Goal: Task Accomplishment & Management: Understand process/instructions

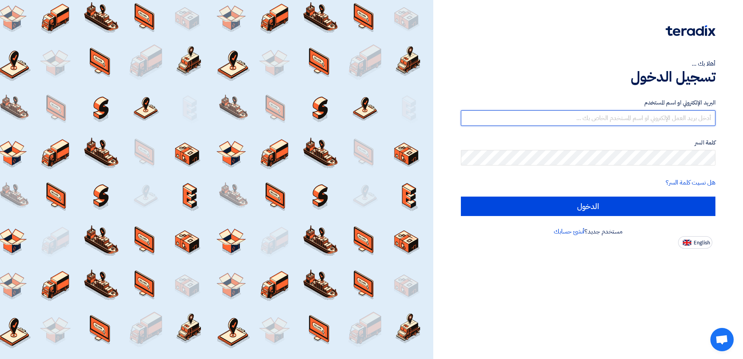
type input "[EMAIL_ADDRESS][DOMAIN_NAME]"
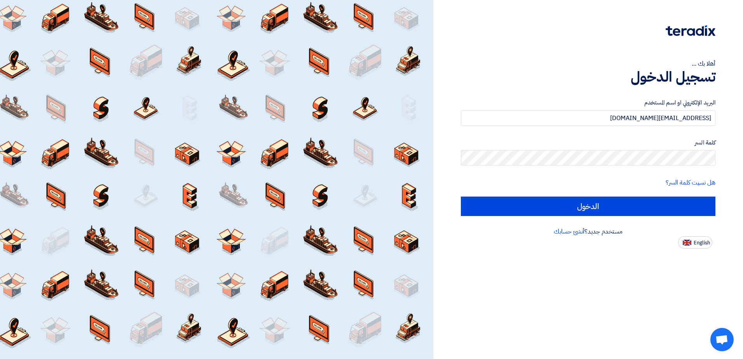
click at [585, 291] on div "أهلا بك ... تسجيل الدخول البريد الإلكتروني او اسم المستخدم [EMAIL_ADDRESS][DOMA…" at bounding box center [589, 179] width 310 height 359
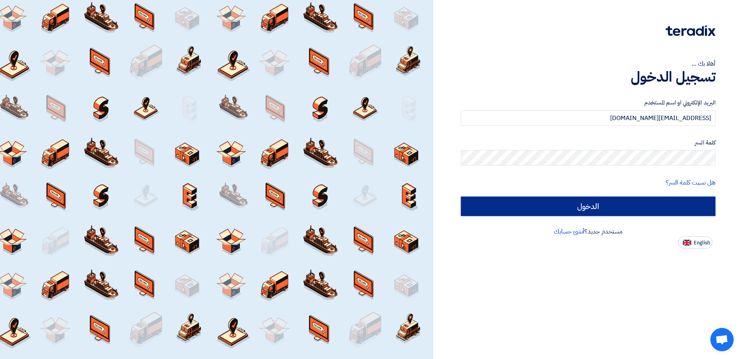
click at [632, 206] on input "الدخول" at bounding box center [588, 206] width 255 height 19
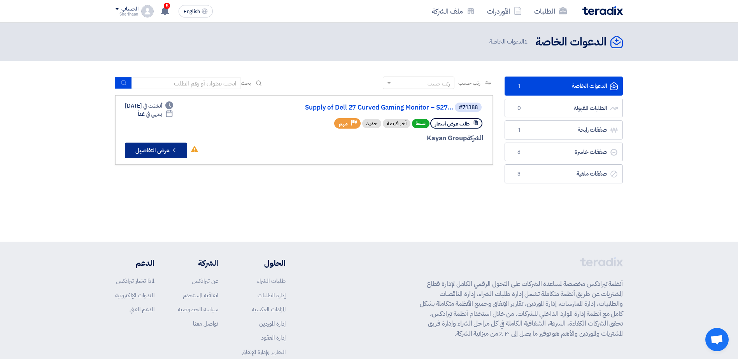
click at [160, 147] on button "Check details عرض التفاصيل" at bounding box center [156, 151] width 62 height 16
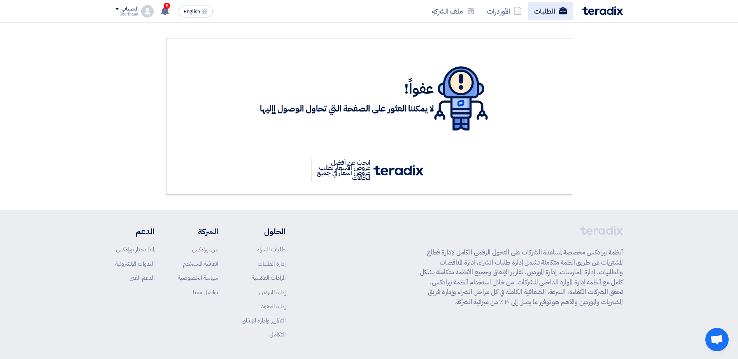
click at [549, 13] on link "الطلبات" at bounding box center [550, 11] width 45 height 18
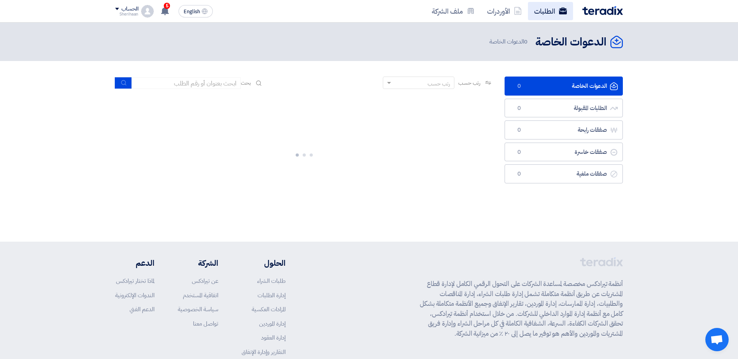
click at [549, 10] on link "الطلبات" at bounding box center [550, 11] width 45 height 18
click at [164, 8] on use at bounding box center [165, 11] width 8 height 9
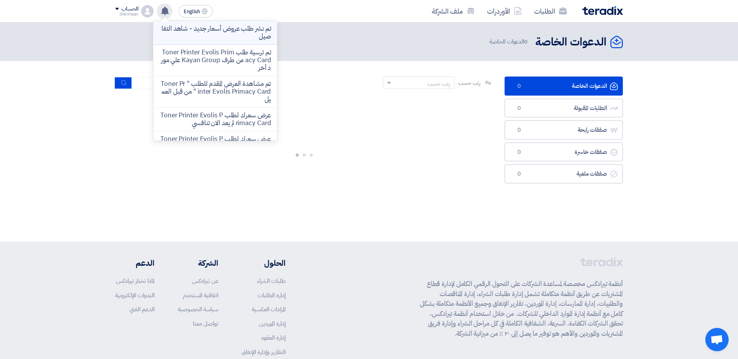
click at [262, 35] on p "تم نشر طلب عروض أسعار جديد - شاهد التفاصيل" at bounding box center [214, 33] width 111 height 16
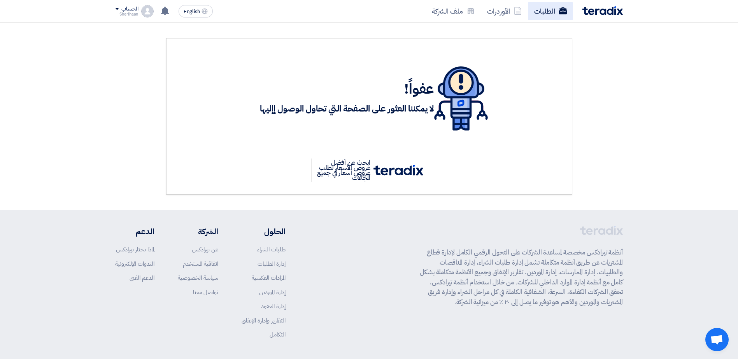
click at [546, 10] on link "الطلبات" at bounding box center [550, 11] width 45 height 18
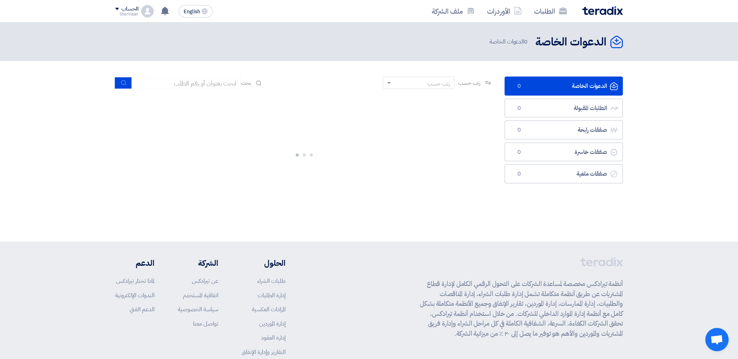
click at [582, 87] on link "الدعوات الخاصة الدعوات الخاصة 0" at bounding box center [563, 86] width 118 height 19
click at [540, 5] on link "الطلبات" at bounding box center [550, 11] width 45 height 18
click at [548, 14] on link "الطلبات" at bounding box center [550, 11] width 45 height 18
click at [502, 12] on link "الأوردرات" at bounding box center [504, 11] width 47 height 18
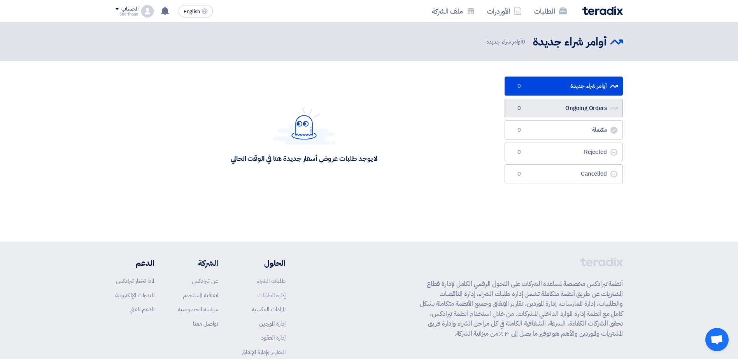
click at [605, 111] on link "Ongoing Orders Ongoing Orders 0" at bounding box center [563, 108] width 118 height 19
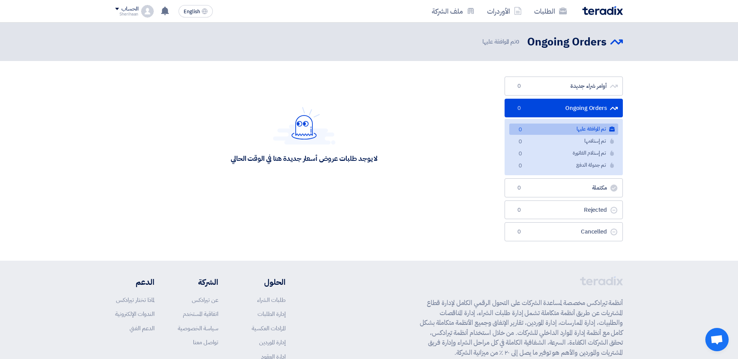
click at [599, 105] on link "Ongoing Orders Ongoing Orders 0" at bounding box center [563, 108] width 118 height 19
click at [556, 11] on link "الطلبات" at bounding box center [550, 11] width 45 height 18
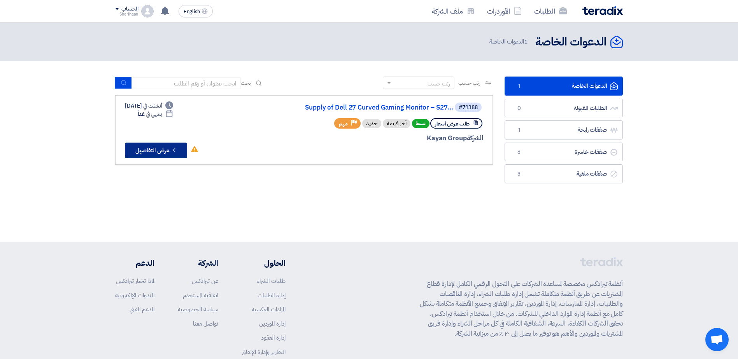
click at [143, 150] on button "Check details عرض التفاصيل" at bounding box center [156, 151] width 62 height 16
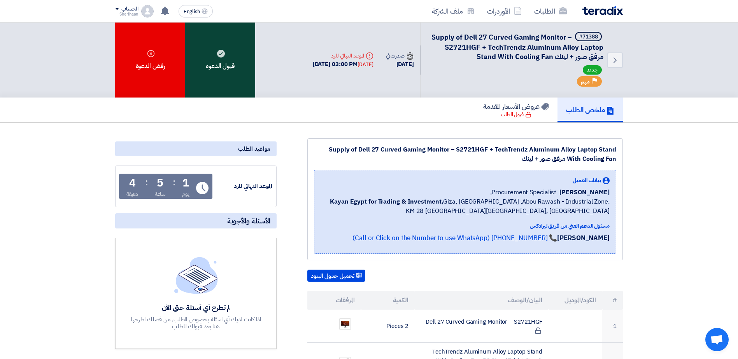
click at [216, 74] on div "قبول الدعوه" at bounding box center [220, 60] width 70 height 75
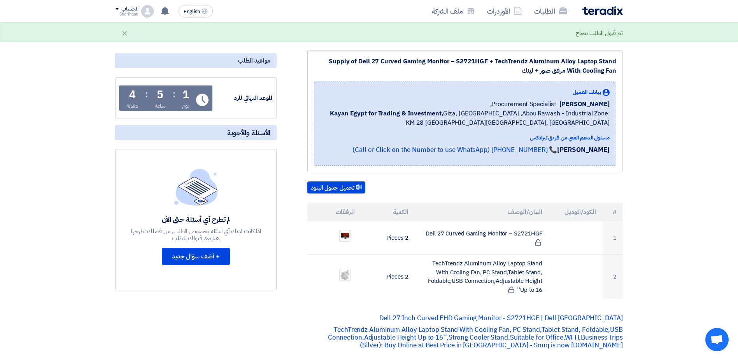
scroll to position [156, 0]
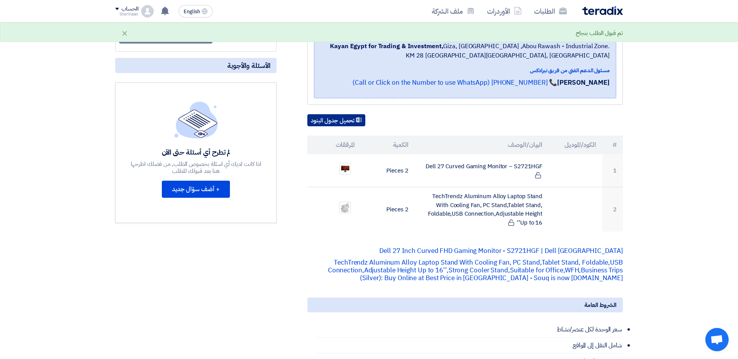
click at [339, 119] on button "تحميل جدول البنود" at bounding box center [336, 120] width 58 height 12
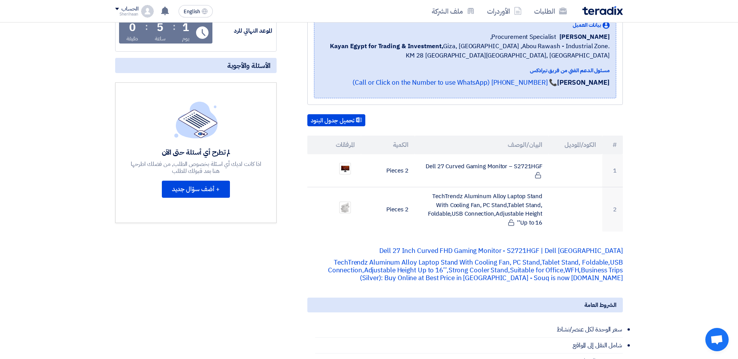
click at [268, 243] on div "مواعيد الطلب الموعد النهائي للرد Time Remaining 1 يوم : 5 ساعة : 0 دقيقة الأسئل…" at bounding box center [195, 275] width 173 height 585
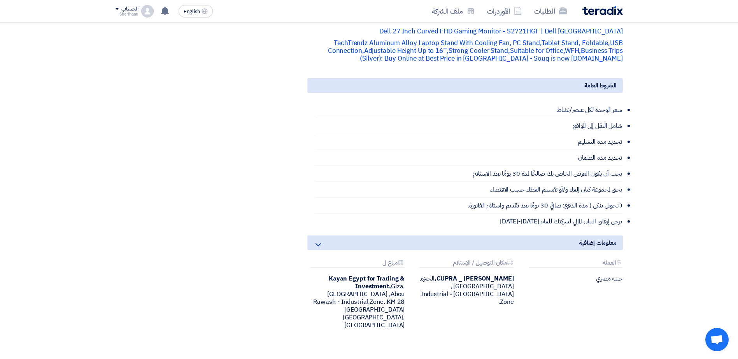
scroll to position [428, 0]
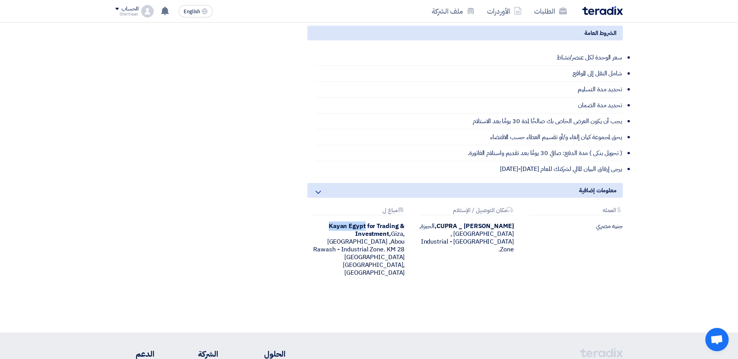
drag, startPoint x: 365, startPoint y: 226, endPoint x: 329, endPoint y: 227, distance: 35.8
click at [329, 227] on div "Kayan Egypt for Trading & Investment, [GEOGRAPHIC_DATA], [GEOGRAPHIC_DATA] ,Abo…" at bounding box center [355, 249] width 97 height 54
drag, startPoint x: 329, startPoint y: 227, endPoint x: 338, endPoint y: 226, distance: 8.6
copy b "Kayan [GEOGRAPHIC_DATA]"
